Goal: Information Seeking & Learning: Learn about a topic

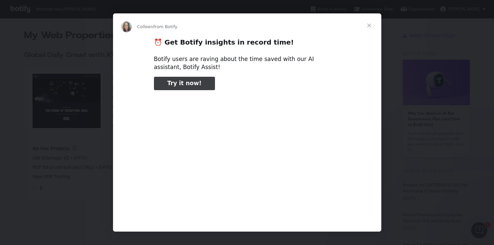
type input "53215"
click at [366, 27] on span "Close" at bounding box center [369, 25] width 24 height 24
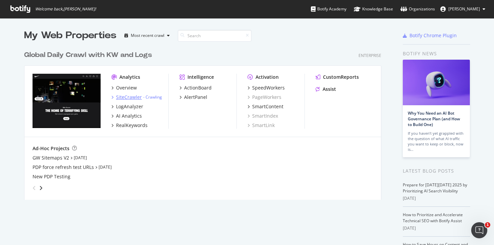
click at [127, 97] on div "SiteCrawler" at bounding box center [129, 97] width 26 height 7
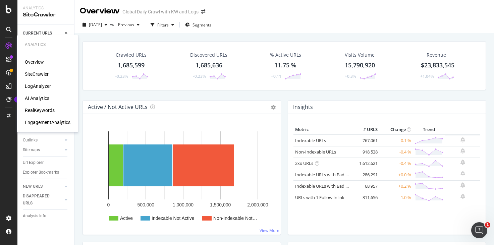
click at [45, 111] on div "RealKeywords" at bounding box center [40, 110] width 30 height 7
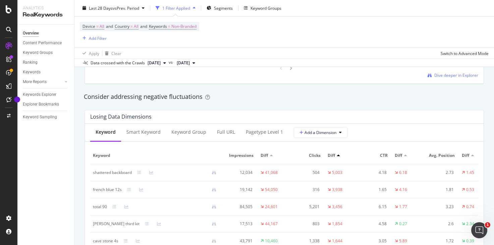
scroll to position [748, 0]
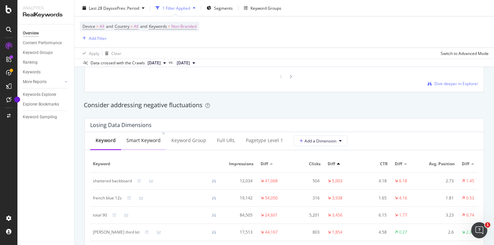
click at [138, 142] on div "Smart Keyword" at bounding box center [144, 140] width 34 height 7
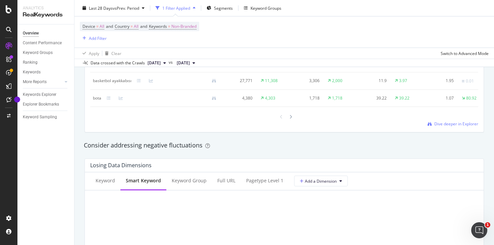
scroll to position [720, 0]
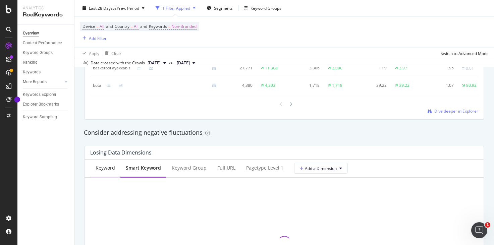
click at [98, 171] on div "Keyword" at bounding box center [105, 168] width 19 height 7
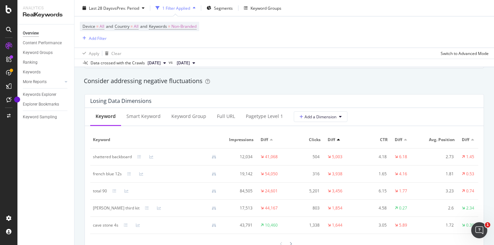
scroll to position [860, 0]
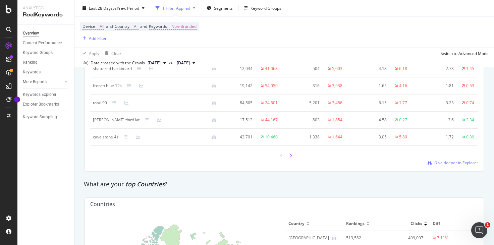
click at [291, 158] on icon at bounding box center [291, 156] width 3 height 4
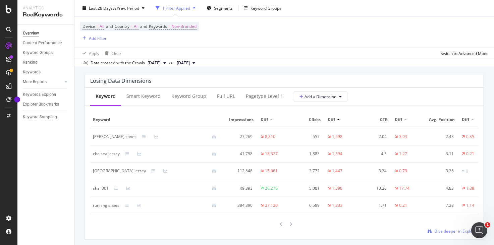
scroll to position [729, 0]
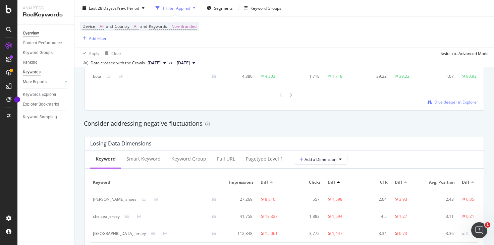
click at [34, 69] on div "Keywords" at bounding box center [32, 72] width 18 height 7
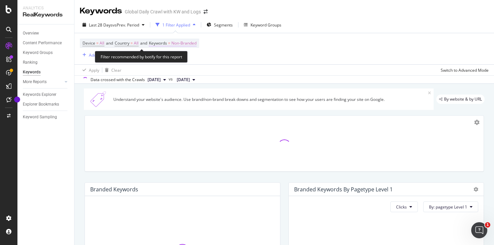
click at [186, 42] on span "Non-Branded" at bounding box center [183, 43] width 25 height 9
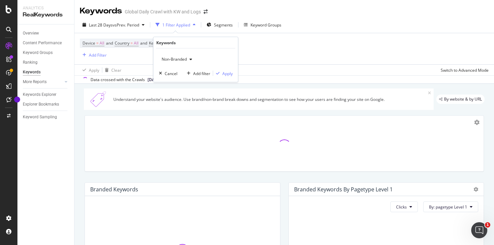
click at [180, 59] on span "Non-Branded" at bounding box center [173, 59] width 28 height 6
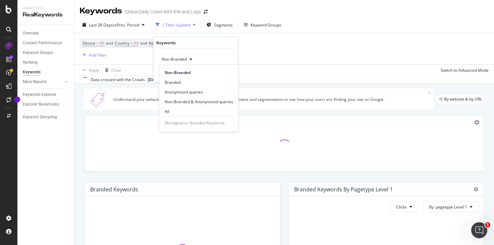
click at [209, 40] on div "Keywords" at bounding box center [195, 42] width 79 height 11
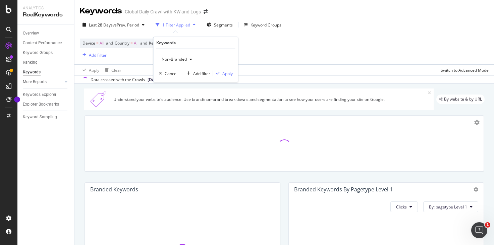
click at [284, 68] on div "Apply Clear Switch to Advanced Mode" at bounding box center [285, 69] width 420 height 11
